Goal: Task Accomplishment & Management: Manage account settings

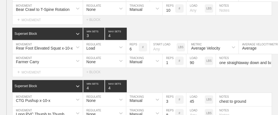
scroll to position [4308, 0]
click at [145, 68] on div "Select... MOVEMENT + MOVEMENT + BLOCK" at bounding box center [139, 72] width 278 height 9
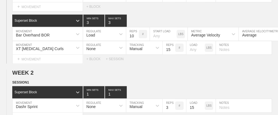
scroll to position [0, 0]
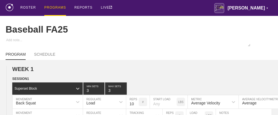
click at [53, 7] on div "PROGRAMS" at bounding box center [55, 8] width 22 height 16
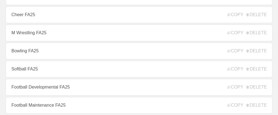
scroll to position [145, 0]
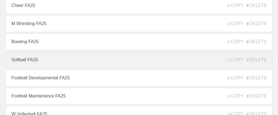
click at [24, 62] on link "Softball FA25" at bounding box center [139, 60] width 267 height 17
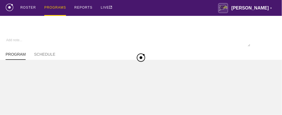
type textarea "x"
type input "Softball FA25"
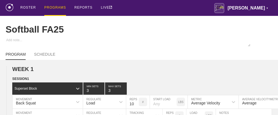
click at [157, 8] on div "ROSTER PROGRAMS REPORTS LIVE [PERSON_NAME] ▼ [PERSON_NAME][EMAIL_ADDRESS][PERSO…" at bounding box center [139, 8] width 267 height 16
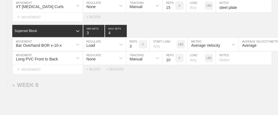
scroll to position [4211, 0]
